Goal: Go to known website: Access a specific website the user already knows

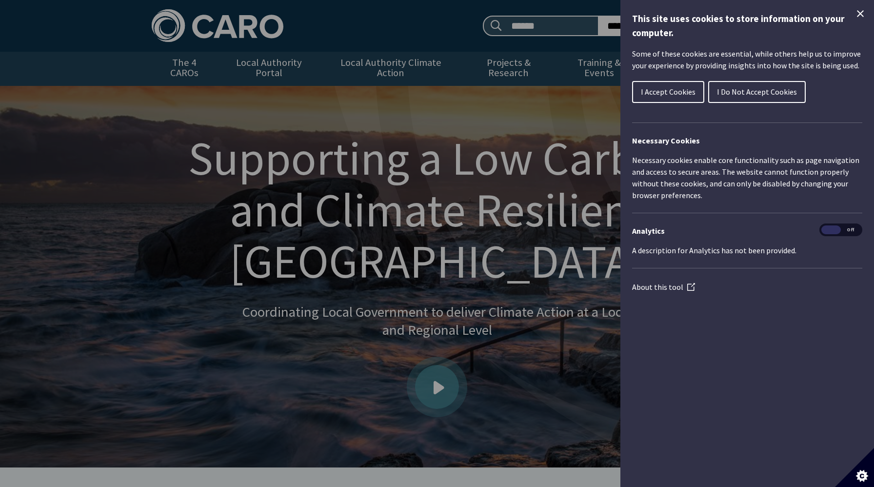
click at [858, 14] on icon "Close Cookie Control" at bounding box center [860, 14] width 12 height 12
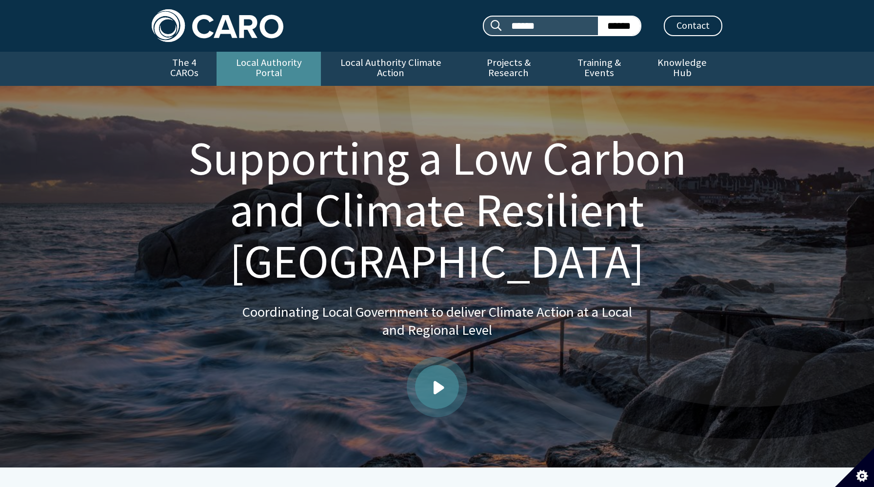
click at [274, 61] on link "Local Authority Portal" at bounding box center [269, 69] width 104 height 34
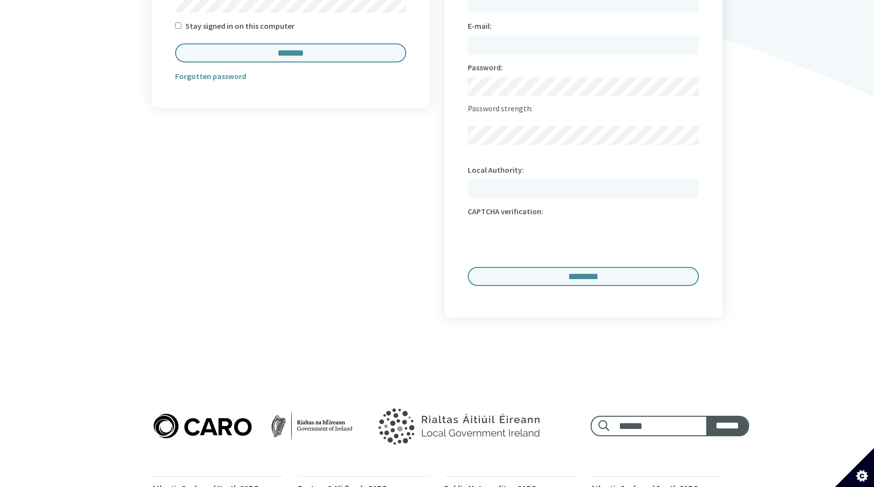
scroll to position [771, 0]
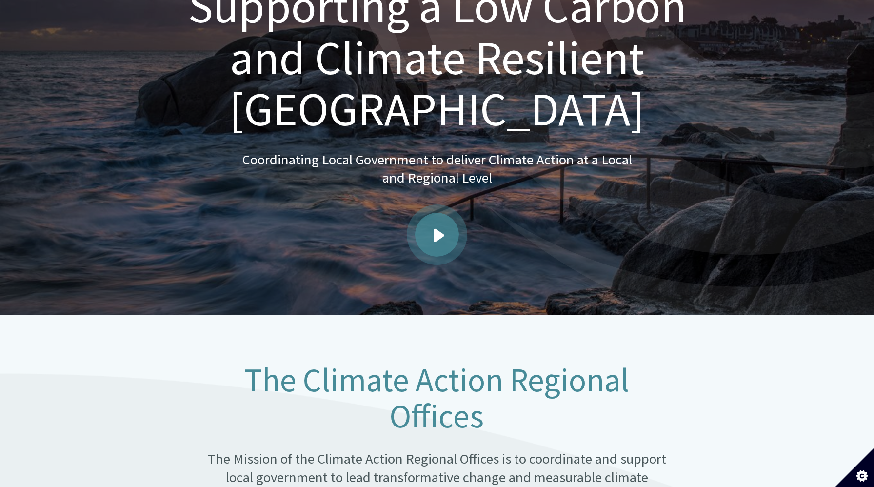
scroll to position [164, 0]
